Goal: Use online tool/utility: Utilize a website feature to perform a specific function

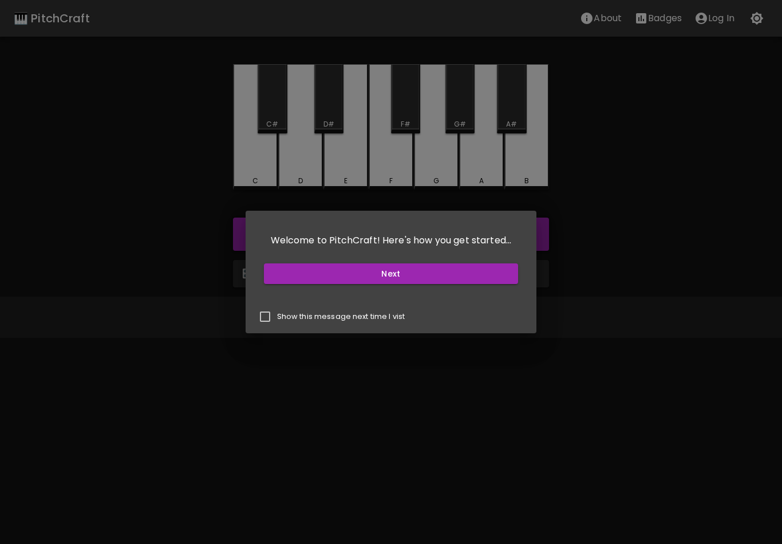
click at [502, 279] on button "Next" at bounding box center [391, 273] width 255 height 21
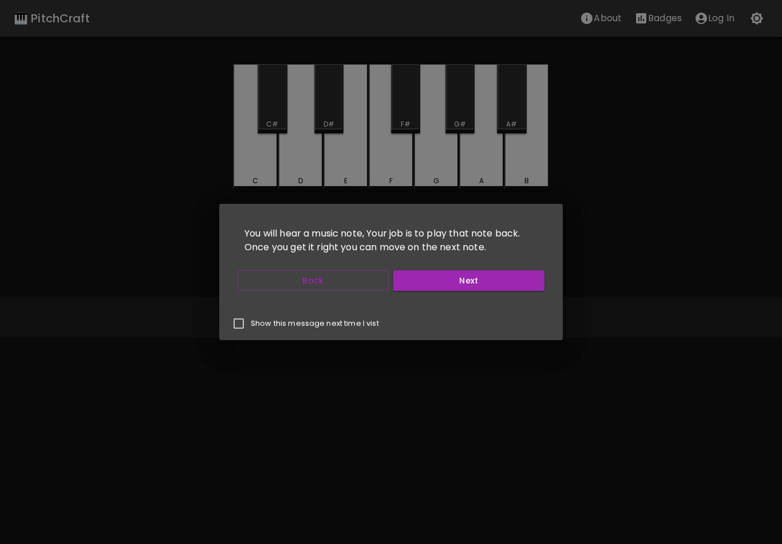
click at [517, 279] on button "Next" at bounding box center [468, 280] width 151 height 21
click at [516, 282] on button "Next" at bounding box center [468, 280] width 151 height 21
click at [514, 279] on button "Start Playing" at bounding box center [468, 280] width 151 height 21
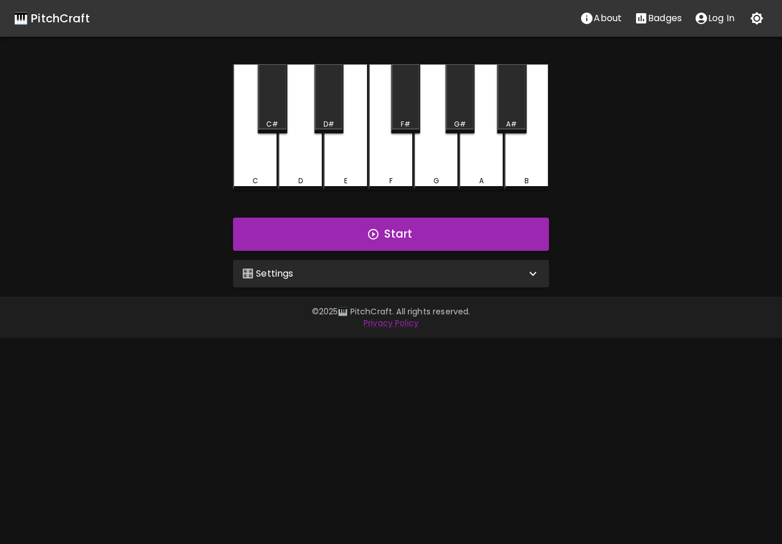
click at [475, 269] on div "🎛️ Settings" at bounding box center [384, 274] width 284 height 14
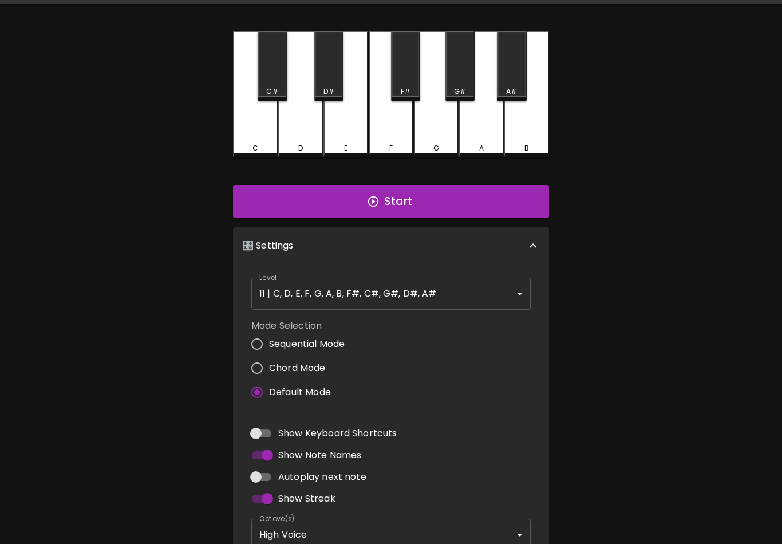
scroll to position [33, 0]
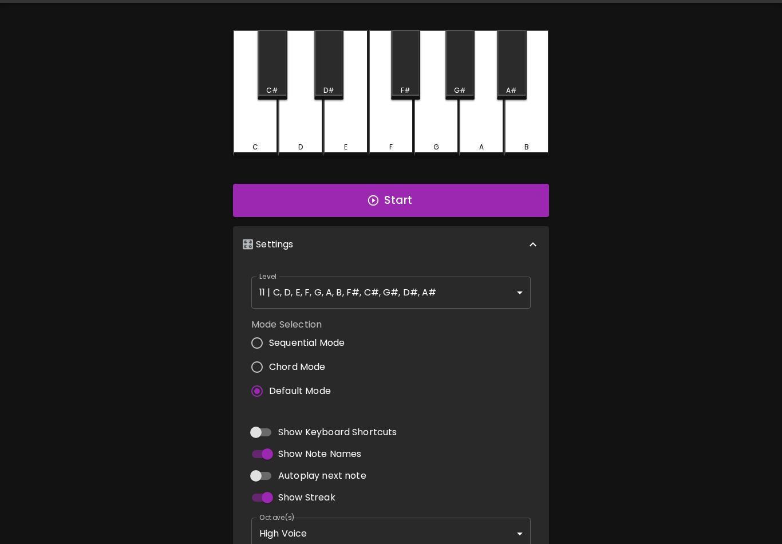
click at [494, 305] on body "🎹 PitchCraft About Badges Log In C C# D D# E F F# G G# A A# B Start 🎛️ Settings…" at bounding box center [391, 313] width 782 height 693
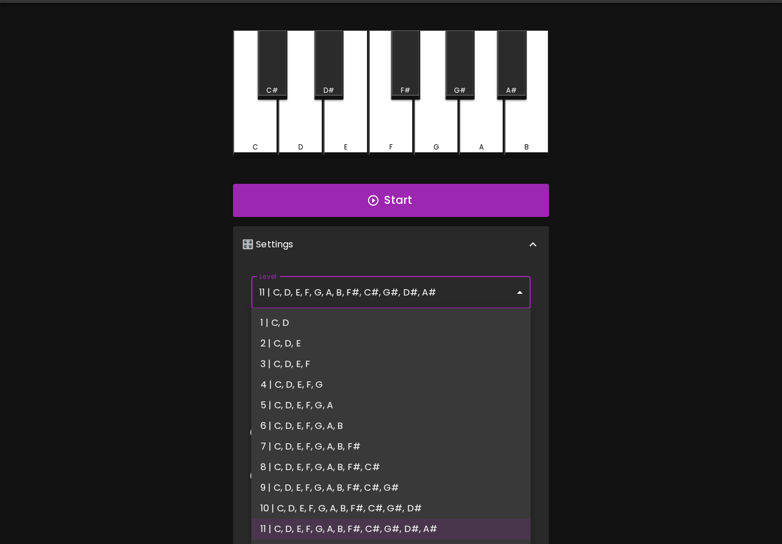
click at [495, 291] on div at bounding box center [391, 272] width 782 height 544
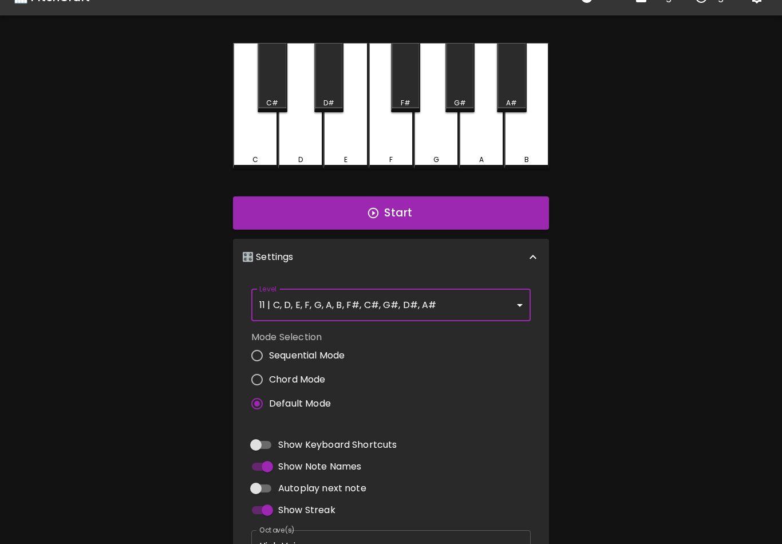
scroll to position [18, 0]
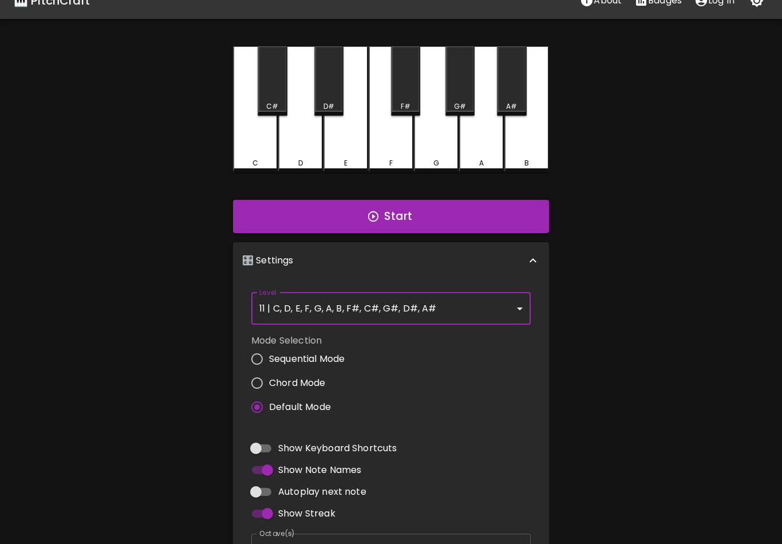
click at [468, 214] on button "Start" at bounding box center [391, 216] width 316 height 33
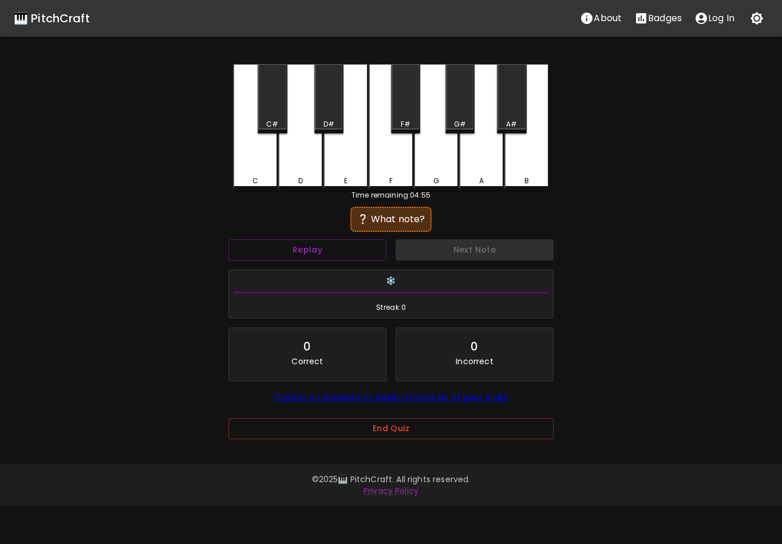
click at [363, 250] on button "Replay" at bounding box center [307, 249] width 158 height 21
click at [356, 250] on button "Replay" at bounding box center [307, 249] width 158 height 21
click at [377, 172] on div "F" at bounding box center [391, 127] width 45 height 126
click at [397, 152] on div "F" at bounding box center [391, 127] width 45 height 126
click at [353, 153] on div "E" at bounding box center [345, 127] width 45 height 126
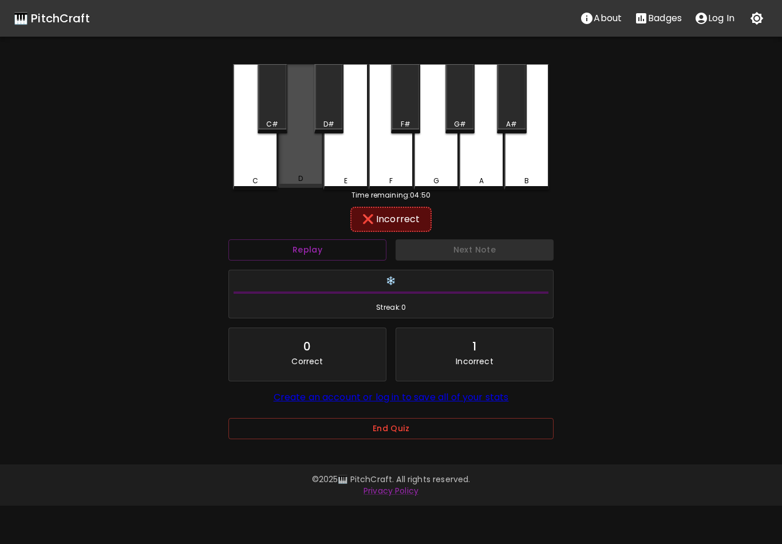
click at [301, 164] on div "D" at bounding box center [300, 126] width 45 height 124
click at [439, 154] on div "G" at bounding box center [436, 127] width 45 height 126
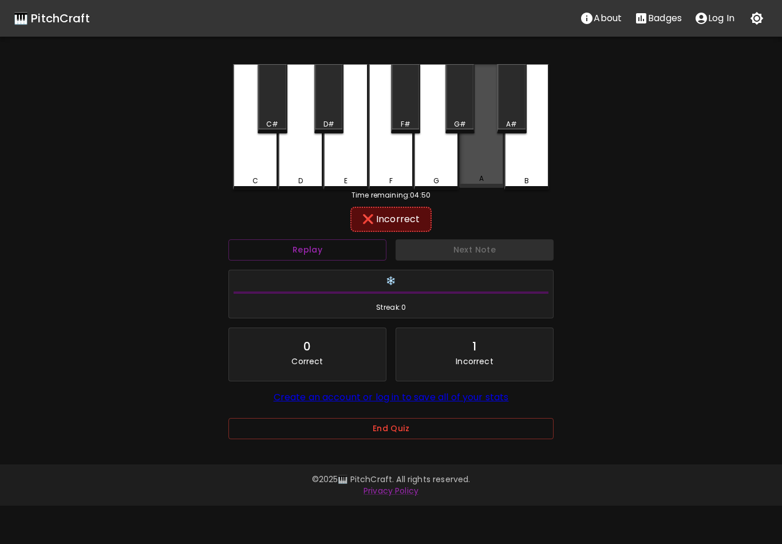
click at [482, 148] on div "A" at bounding box center [481, 126] width 45 height 124
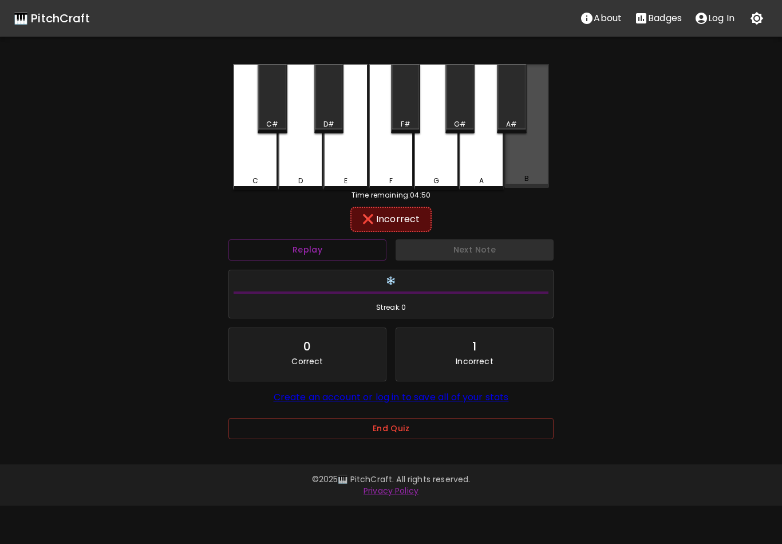
click at [524, 160] on div "B" at bounding box center [526, 126] width 45 height 124
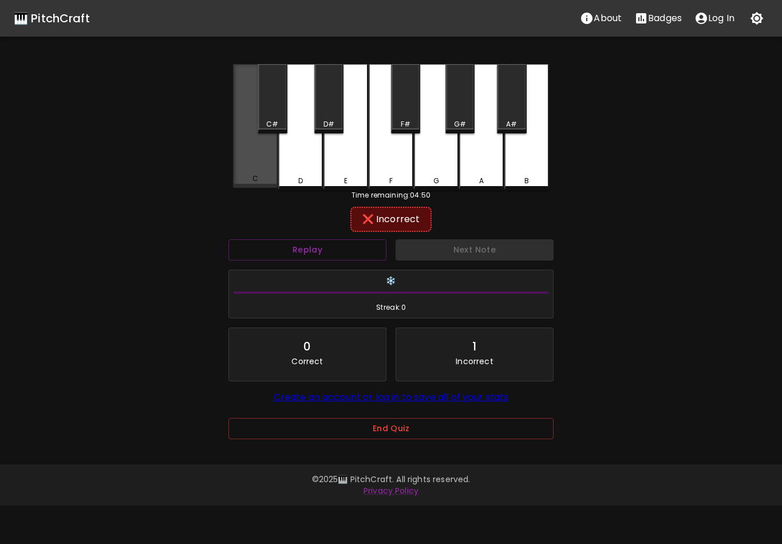
click at [246, 133] on div "C" at bounding box center [255, 126] width 45 height 124
click at [308, 147] on div "D" at bounding box center [300, 127] width 45 height 126
click at [319, 100] on div "D#" at bounding box center [328, 98] width 29 height 69
click at [331, 86] on div "D#" at bounding box center [328, 98] width 29 height 69
click at [260, 98] on div "C#" at bounding box center [272, 98] width 29 height 69
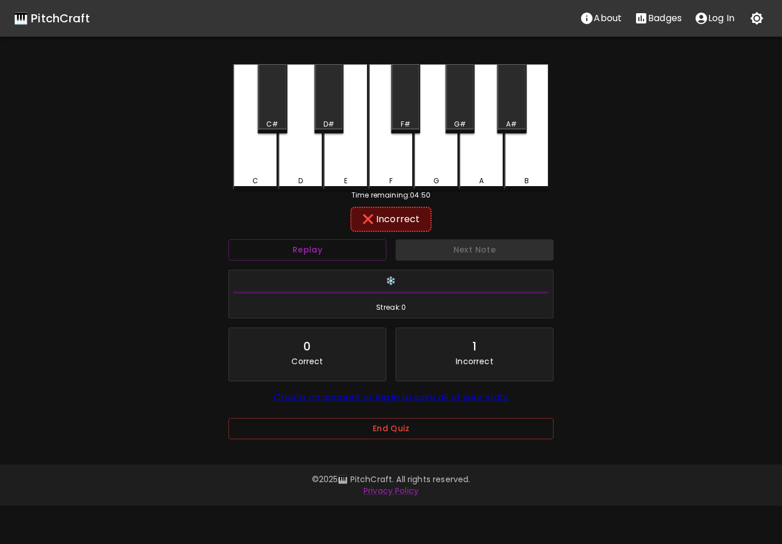
click at [408, 96] on div "F#" at bounding box center [405, 98] width 29 height 69
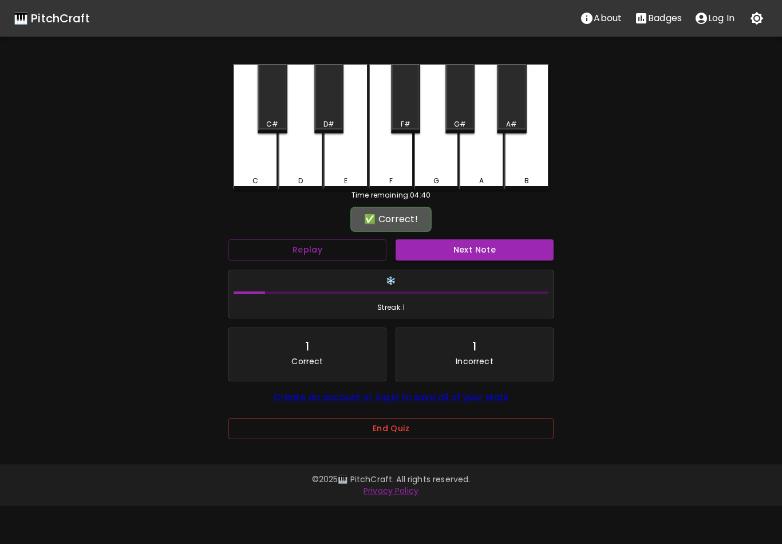
click at [469, 248] on button "Next Note" at bounding box center [475, 249] width 158 height 21
